Goal: Task Accomplishment & Management: Manage account settings

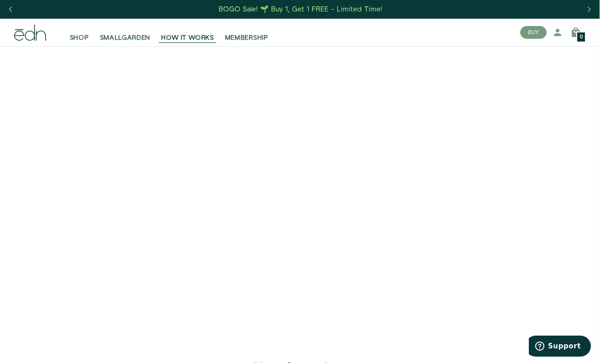
scroll to position [0, 0]
click at [509, 58] on link "Log in" at bounding box center [530, 57] width 72 height 16
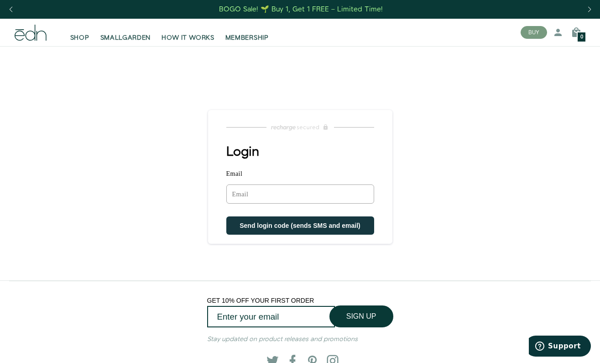
click at [268, 196] on input "Email" at bounding box center [300, 193] width 148 height 19
type input "jim@jimcritcher.com"
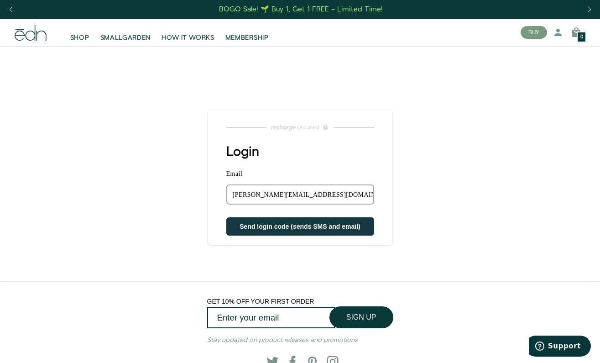
click at [265, 226] on span "Send login code (sends SMS and email)" at bounding box center [300, 226] width 121 height 7
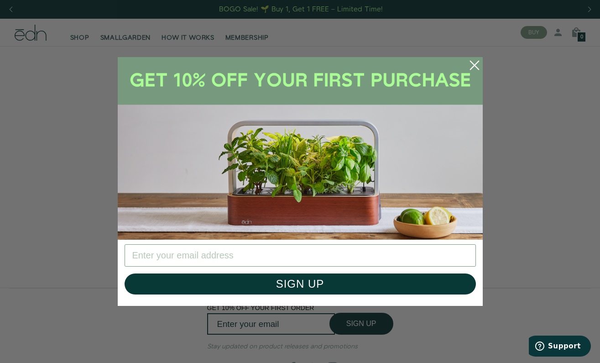
click at [460, 336] on div "Close dialog SIGN UP Submit" at bounding box center [300, 181] width 600 height 363
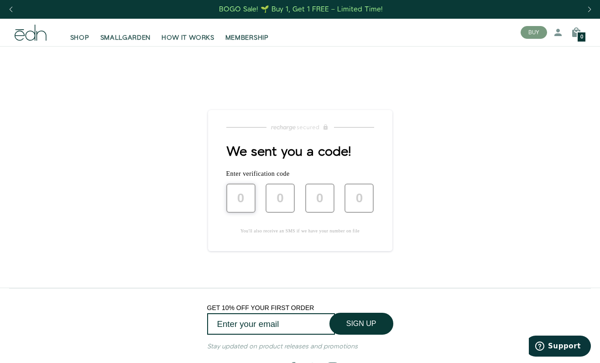
click at [241, 200] on input "text" at bounding box center [240, 197] width 29 height 29
type input "2"
type input "5"
type input "6"
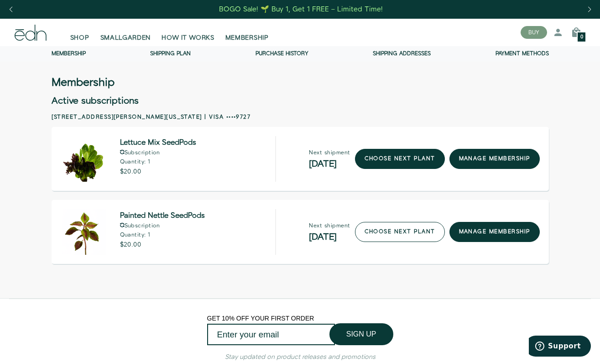
click at [387, 227] on link "choose next plant" at bounding box center [400, 232] width 90 height 20
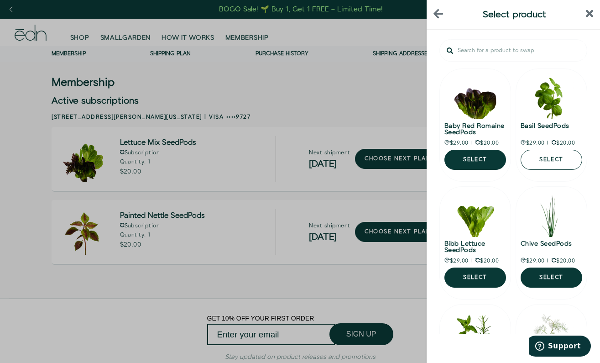
click at [555, 155] on button "Select" at bounding box center [552, 160] width 62 height 20
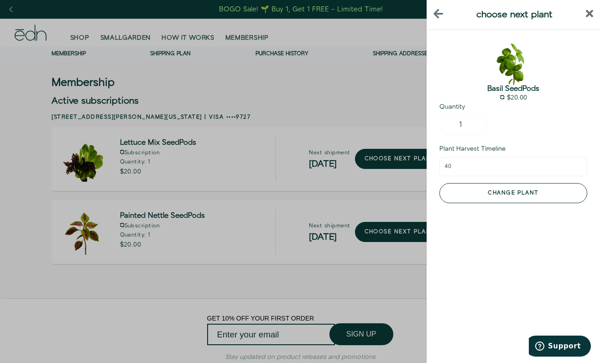
click at [513, 193] on button "Change plant" at bounding box center [513, 193] width 148 height 20
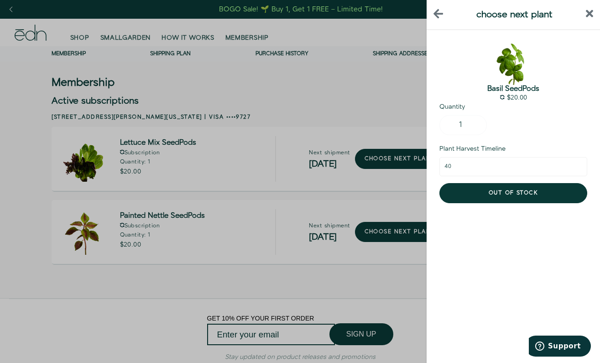
click at [438, 12] on icon "back" at bounding box center [438, 13] width 10 height 11
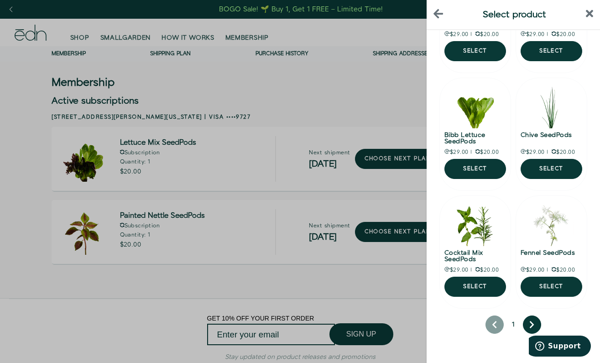
scroll to position [109, 0]
click at [529, 325] on button "next page" at bounding box center [532, 324] width 18 height 18
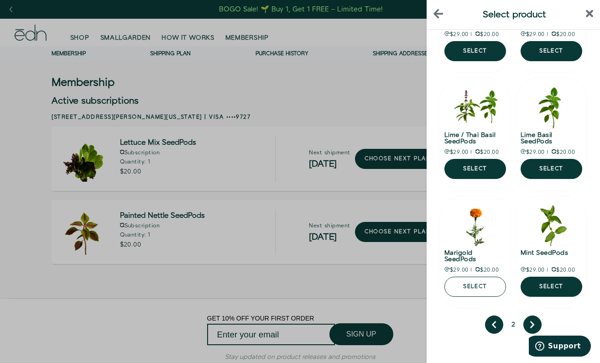
click at [463, 281] on button "Select" at bounding box center [475, 286] width 62 height 20
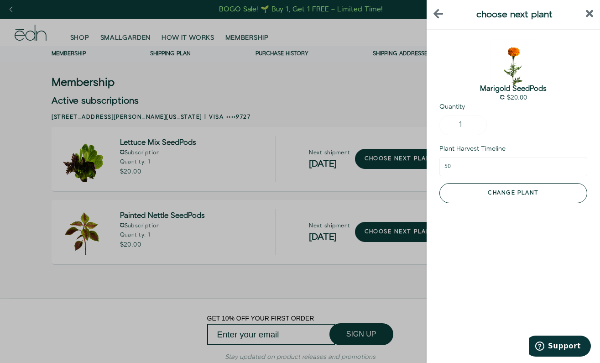
click at [507, 193] on button "Change plant" at bounding box center [513, 193] width 148 height 20
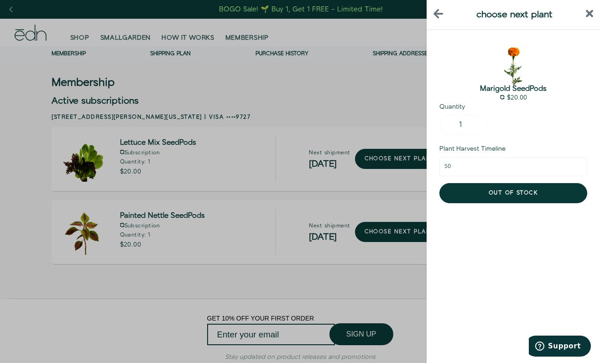
click at [437, 10] on icon "back" at bounding box center [438, 13] width 10 height 11
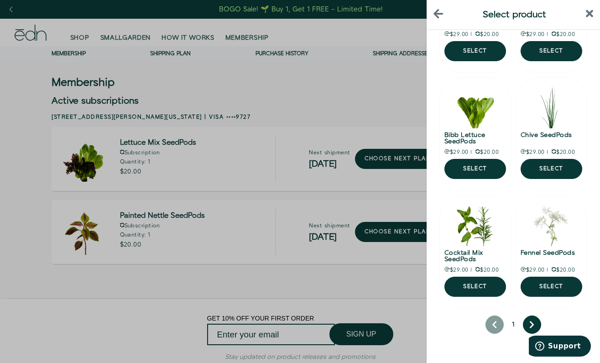
scroll to position [109, 0]
click at [528, 322] on button "next page" at bounding box center [532, 324] width 18 height 18
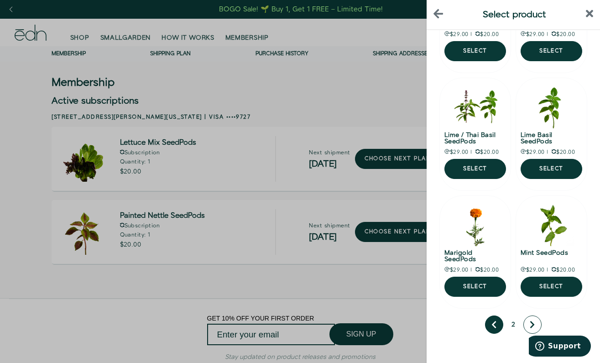
click at [528, 322] on button "next page" at bounding box center [532, 324] width 18 height 18
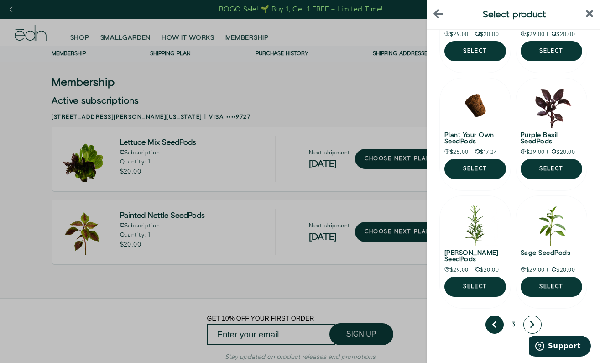
click at [532, 323] on icon "next page" at bounding box center [532, 324] width 4 height 7
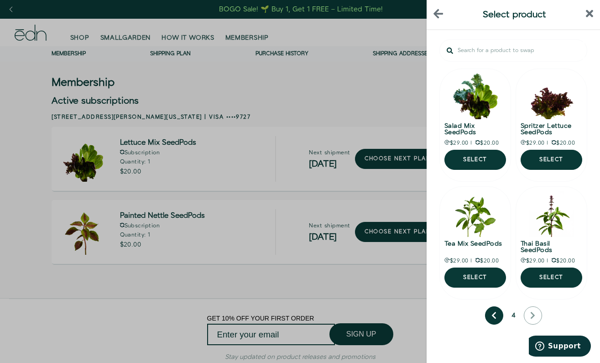
scroll to position [0, 0]
click at [530, 317] on div "4" at bounding box center [513, 315] width 148 height 18
click at [495, 313] on icon "previous page" at bounding box center [494, 315] width 4 height 7
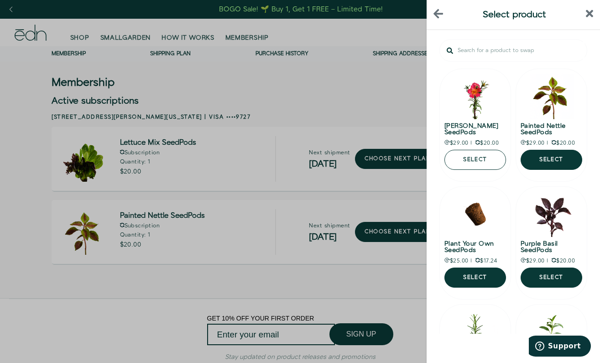
click at [477, 158] on button "Select" at bounding box center [475, 160] width 62 height 20
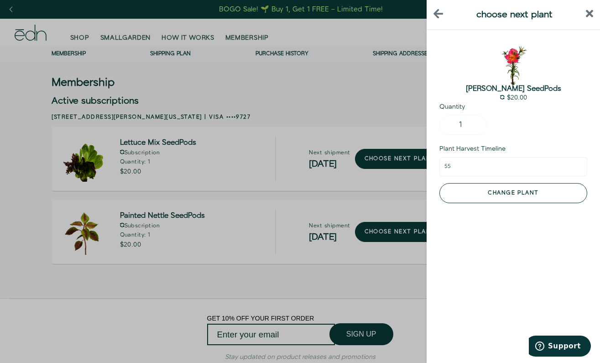
click at [484, 196] on button "Change plant" at bounding box center [513, 193] width 148 height 20
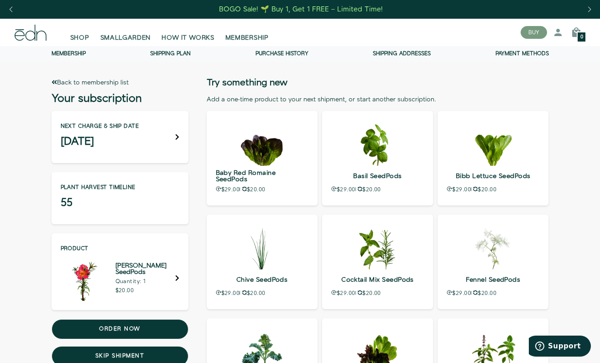
click at [87, 80] on link "Back to membership list" at bounding box center [90, 82] width 77 height 9
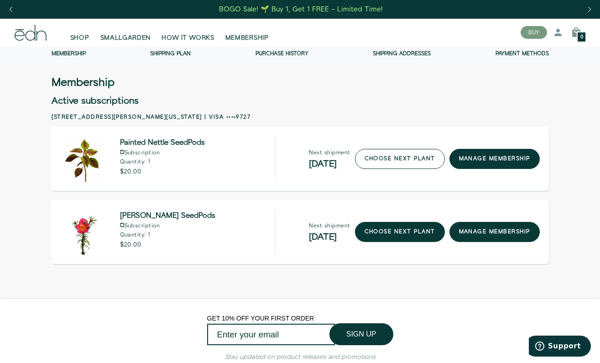
click at [391, 154] on link "choose next plant" at bounding box center [400, 159] width 90 height 20
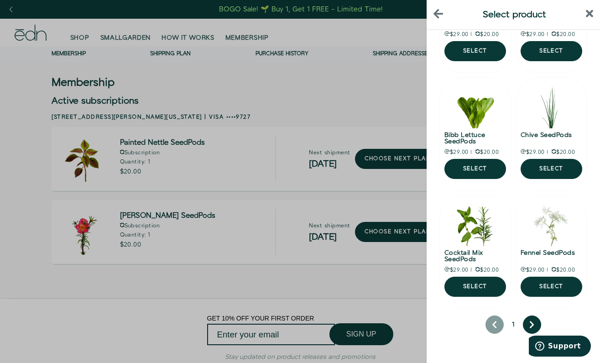
scroll to position [109, 0]
click at [531, 323] on icon "next page" at bounding box center [532, 324] width 4 height 7
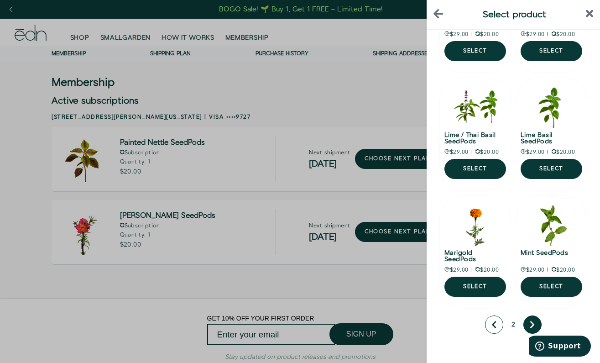
click at [493, 326] on icon "previous page" at bounding box center [493, 324] width 5 height 8
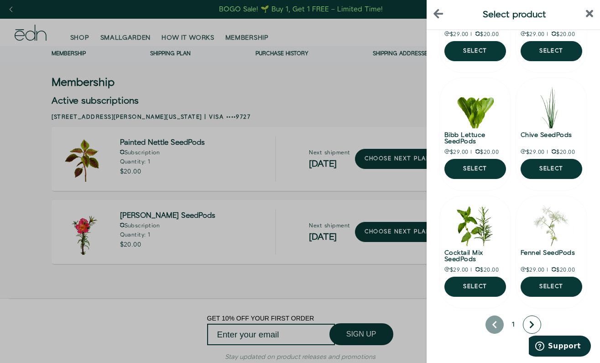
click at [529, 326] on icon "next page" at bounding box center [531, 324] width 5 height 8
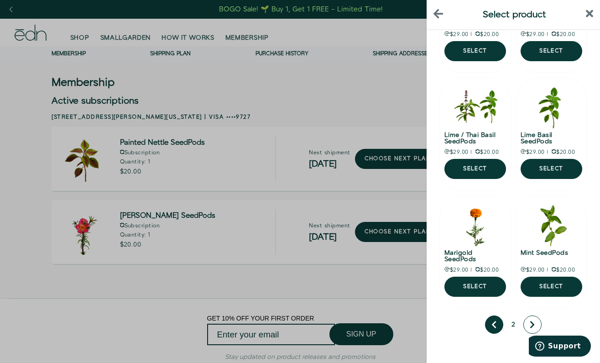
click at [533, 323] on icon "next page" at bounding box center [532, 324] width 5 height 8
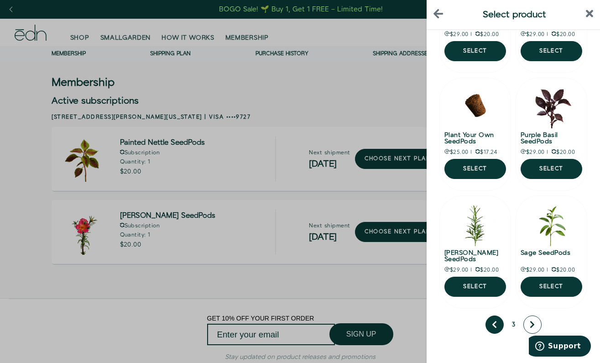
click at [533, 326] on icon "next page" at bounding box center [532, 324] width 5 height 8
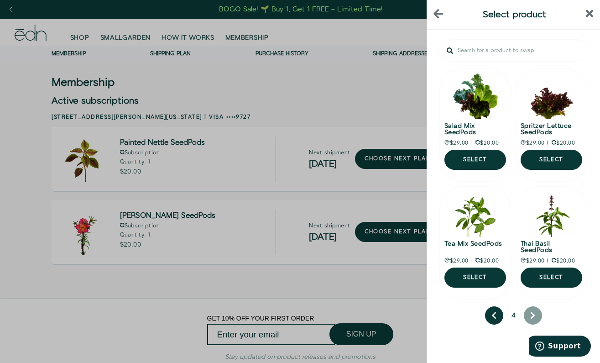
scroll to position [0, 0]
click at [493, 314] on icon "previous page" at bounding box center [494, 315] width 4 height 7
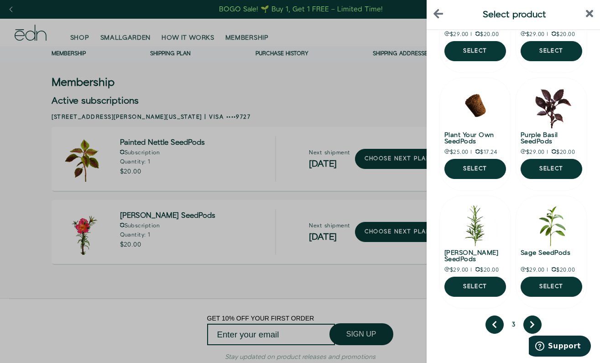
scroll to position [109, 0]
click at [495, 324] on icon "previous page" at bounding box center [494, 324] width 5 height 8
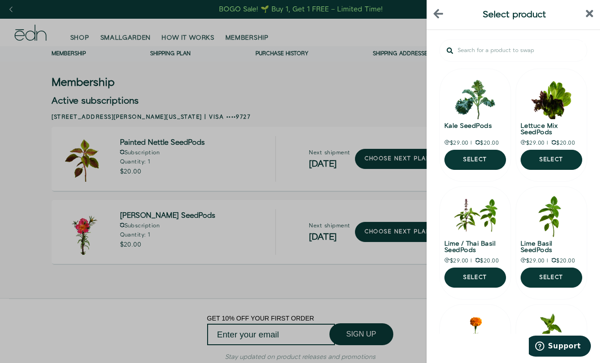
scroll to position [0, 0]
click at [463, 157] on button "Select" at bounding box center [475, 160] width 62 height 20
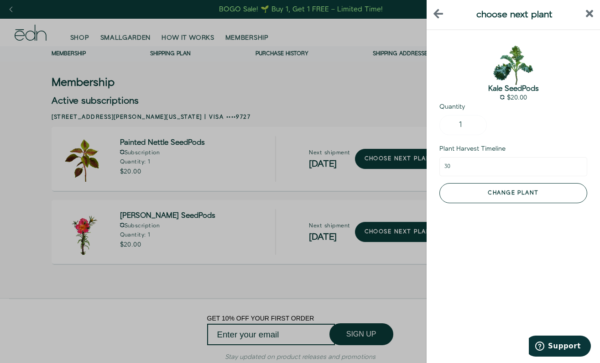
click at [474, 191] on button "Change plant" at bounding box center [513, 193] width 148 height 20
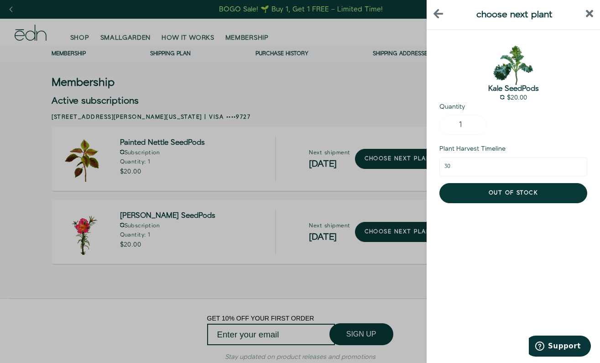
click at [438, 10] on icon "back" at bounding box center [438, 13] width 10 height 9
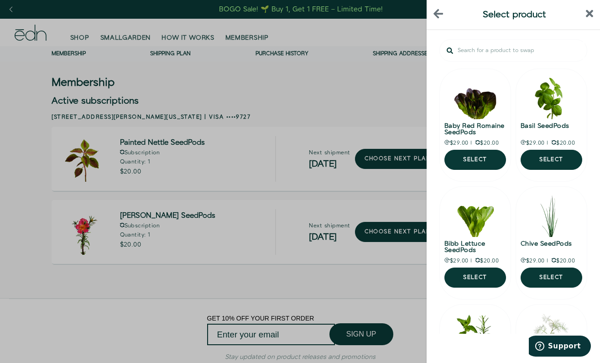
click at [301, 100] on div at bounding box center [300, 181] width 600 height 363
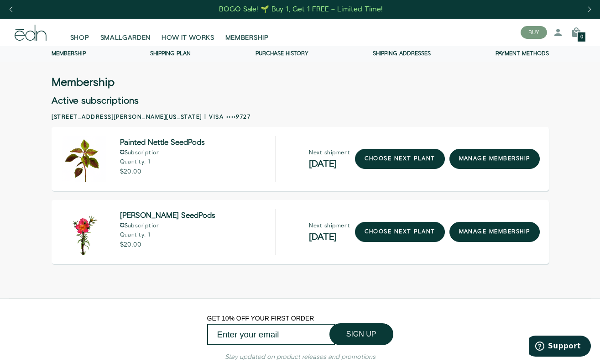
click at [335, 8] on div "BOGO Sale! 🌱 Buy 1, Get 1 FREE – Limited Time!" at bounding box center [301, 10] width 164 height 10
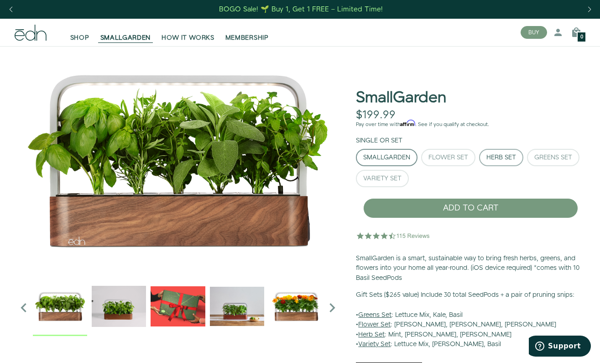
click at [509, 154] on div "Herb Set" at bounding box center [501, 157] width 30 height 6
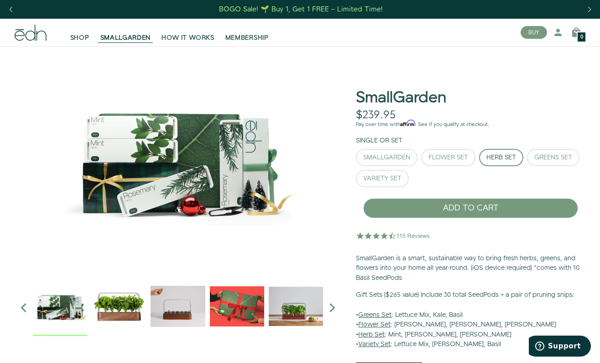
click at [589, 8] on div "Next slide" at bounding box center [589, 10] width 12 height 20
click at [254, 36] on span "MEMBERSHIP" at bounding box center [246, 37] width 43 height 9
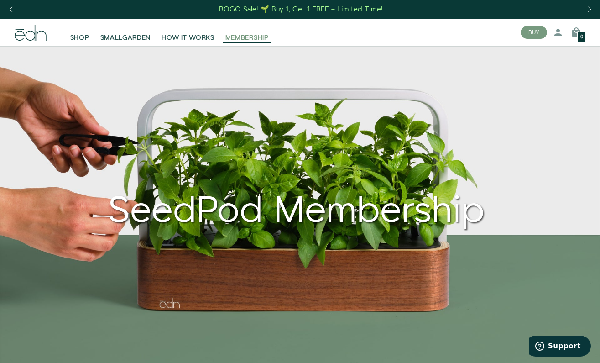
click at [251, 39] on span "MEMBERSHIP" at bounding box center [246, 37] width 43 height 9
click at [508, 55] on link "Log in" at bounding box center [531, 57] width 72 height 16
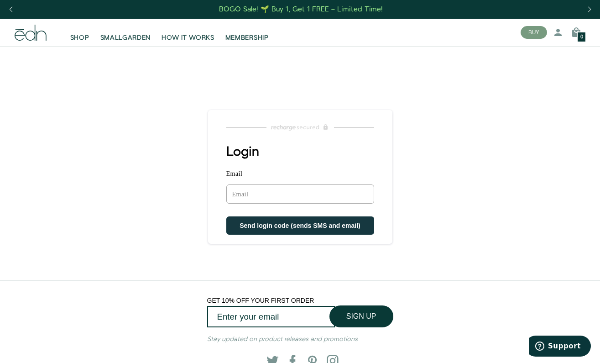
click at [284, 196] on input "Email" at bounding box center [300, 193] width 148 height 19
type input "[PERSON_NAME][EMAIL_ADDRESS][DOMAIN_NAME]"
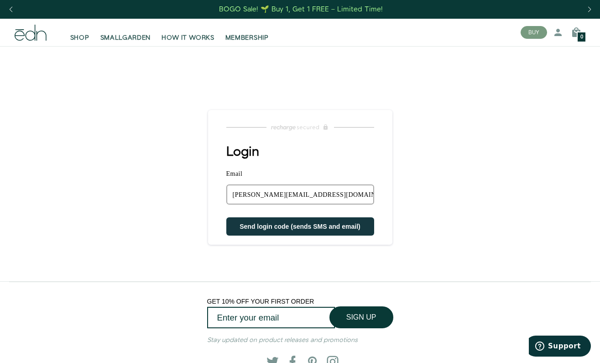
click at [279, 229] on span "Send login code (sends SMS and email)" at bounding box center [300, 226] width 121 height 7
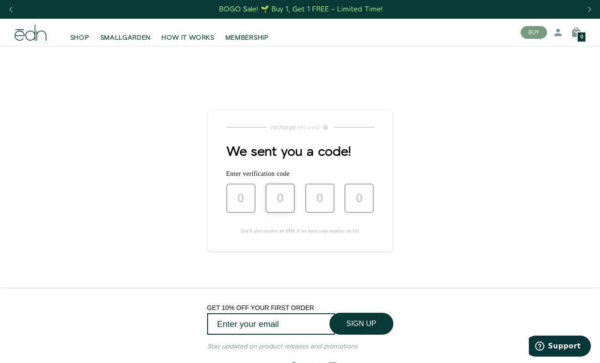
type input "2"
type input "6"
type input "1"
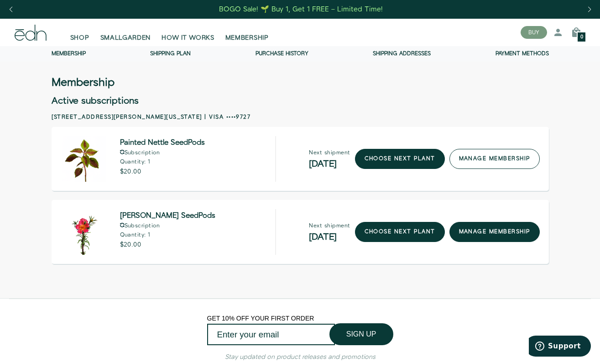
click at [488, 159] on link "manage membership" at bounding box center [494, 159] width 90 height 20
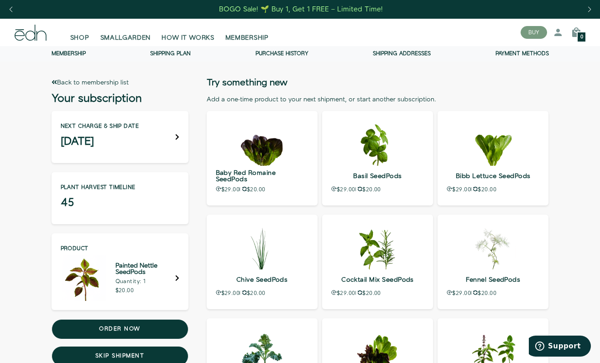
click at [177, 136] on icon at bounding box center [177, 136] width 3 height 5
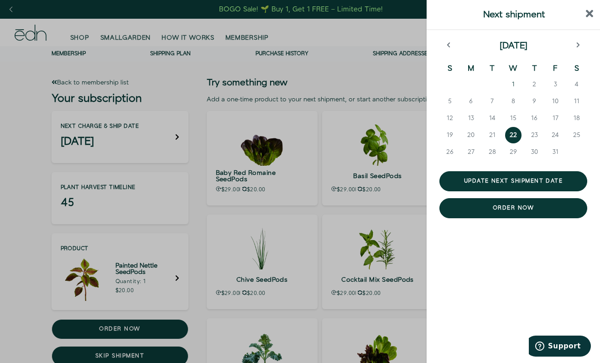
click at [512, 82] on span "1" at bounding box center [513, 84] width 3 height 9
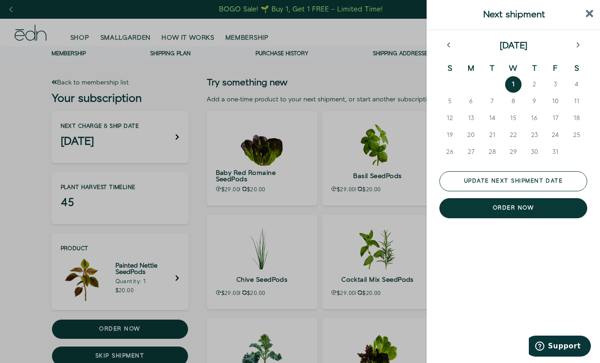
click at [534, 179] on button "Update next shipment date" at bounding box center [513, 181] width 148 height 20
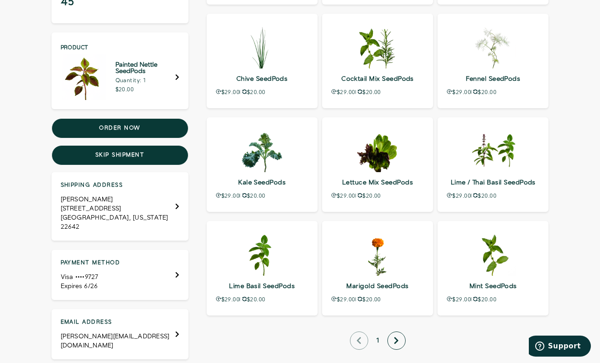
scroll to position [196, 0]
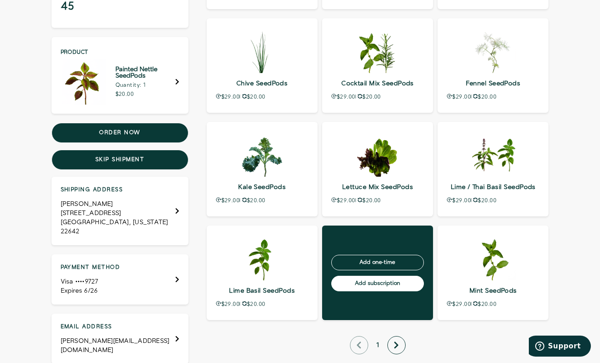
click at [366, 279] on input "Add subscription" at bounding box center [377, 284] width 93 height 16
type input "Out of stock"
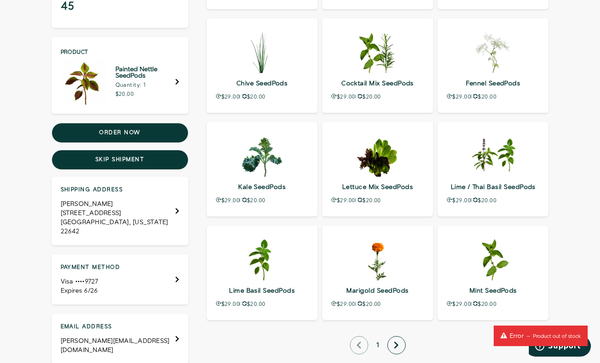
click at [290, 328] on ul "Baby Red Romaine SeedPods $29.00 $20.00 Add Add one-time Add subscription" at bounding box center [378, 122] width 342 height 414
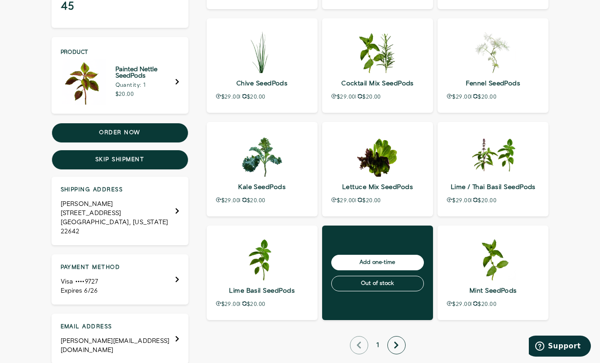
click at [374, 261] on input "Add one-time" at bounding box center [377, 263] width 93 height 16
type input "Out of stock"
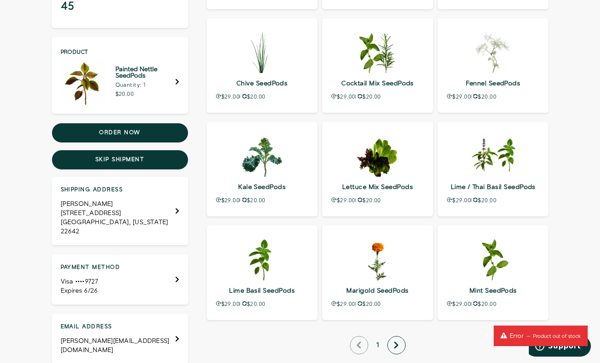
click at [396, 344] on icon "next page" at bounding box center [396, 345] width 4 height 7
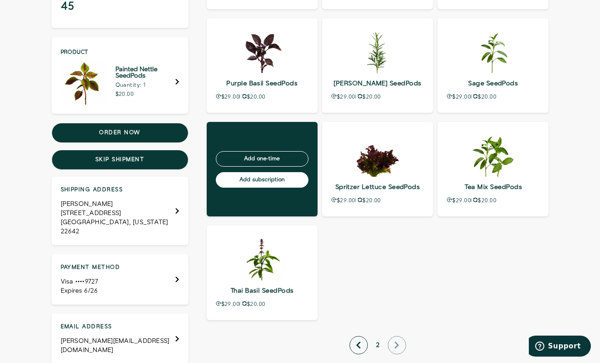
click at [254, 178] on input "Add subscription" at bounding box center [262, 180] width 93 height 16
type input "Processing…"
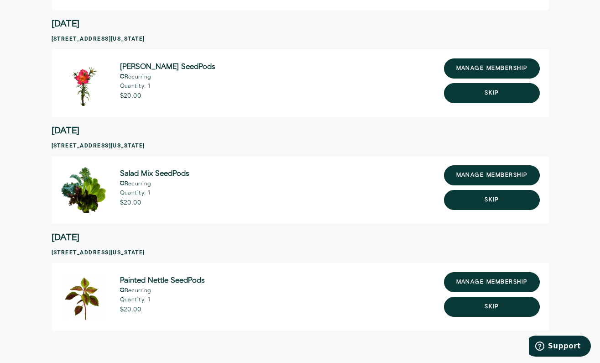
scroll to position [250, 0]
click at [466, 313] on button "Skip" at bounding box center [492, 307] width 96 height 20
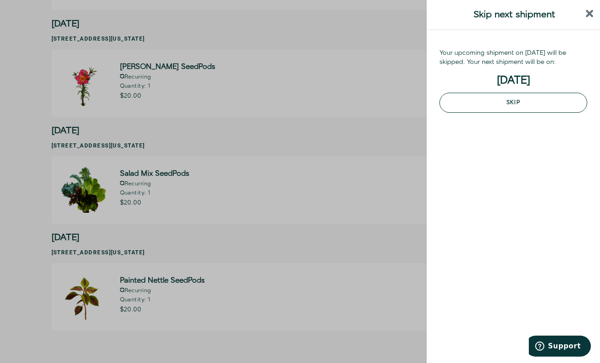
click at [484, 100] on button "Skip" at bounding box center [513, 103] width 148 height 20
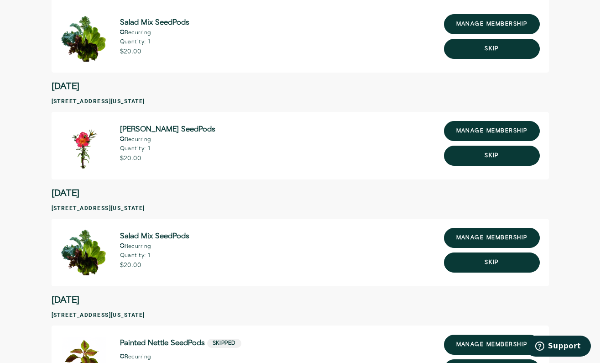
scroll to position [189, 0]
